Goal: Information Seeking & Learning: Find specific fact

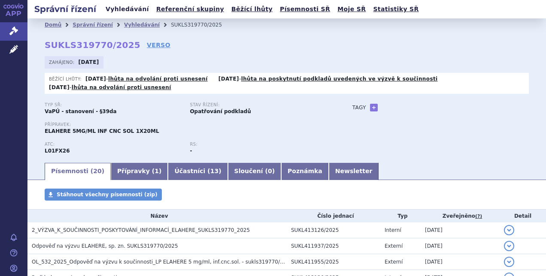
click at [121, 12] on link "Vyhledávání" at bounding box center [127, 9] width 48 height 12
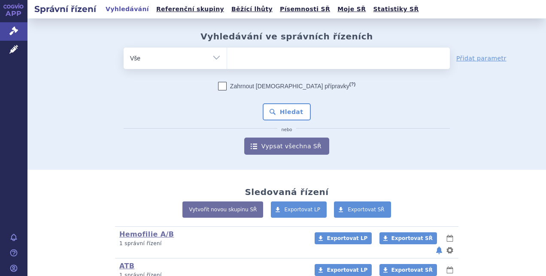
click at [271, 57] on ul at bounding box center [338, 57] width 223 height 18
click at [227, 57] on select at bounding box center [227, 57] width 0 height 21
click at [271, 57] on ul at bounding box center [338, 57] width 223 height 18
click at [227, 57] on select at bounding box center [227, 57] width 0 height 21
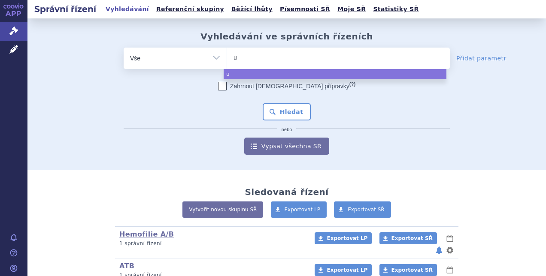
type input "ul"
type input "ulto"
type input "ultomi"
type input "ultomiris"
select select "ultomiris"
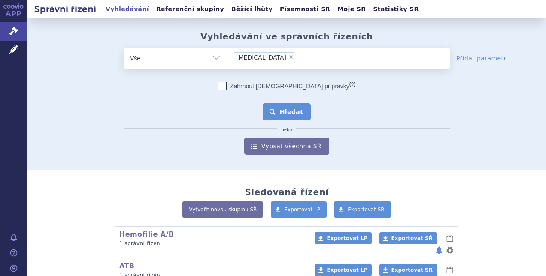
click at [284, 112] on button "Hledat" at bounding box center [287, 111] width 48 height 17
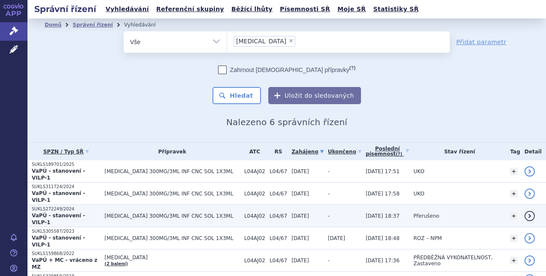
click at [98, 212] on p "VaPÚ - stanovení - VILP-1" at bounding box center [66, 219] width 69 height 14
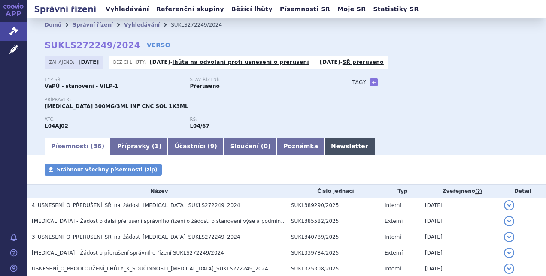
click at [324, 147] on link "Newsletter" at bounding box center [349, 146] width 50 height 17
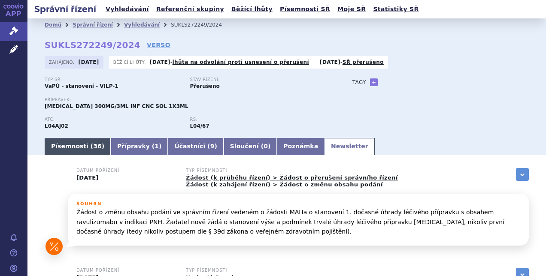
click at [76, 151] on link "Písemnosti ( 36 )" at bounding box center [78, 146] width 66 height 17
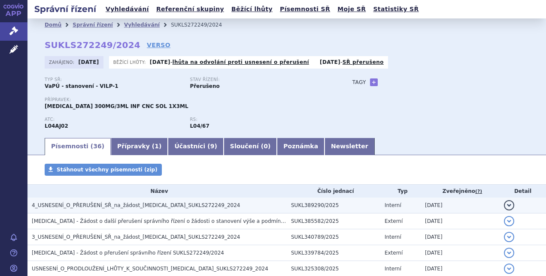
click at [155, 208] on span "4_USNESENÍ_O_PŘERUŠENÍ_SŘ_na_žádost_ULTOMIRIS_SUKLS272249_2024" at bounding box center [136, 206] width 208 height 6
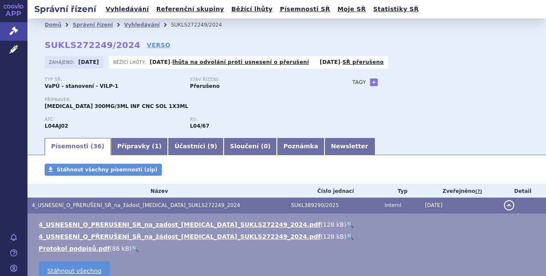
click at [346, 224] on link "🔍" at bounding box center [349, 224] width 7 height 7
